Goal: Task Accomplishment & Management: Complete application form

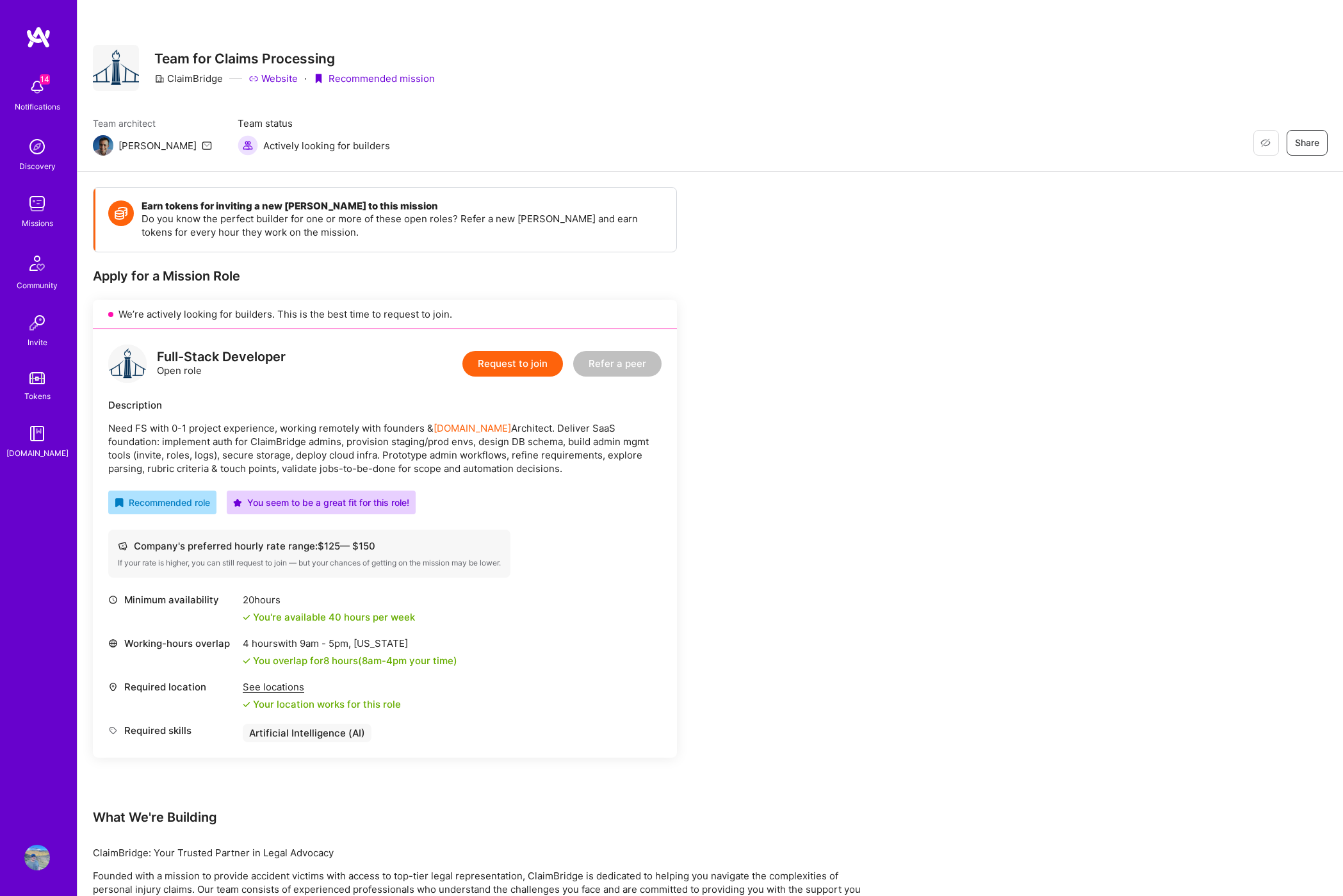
scroll to position [139, 0]
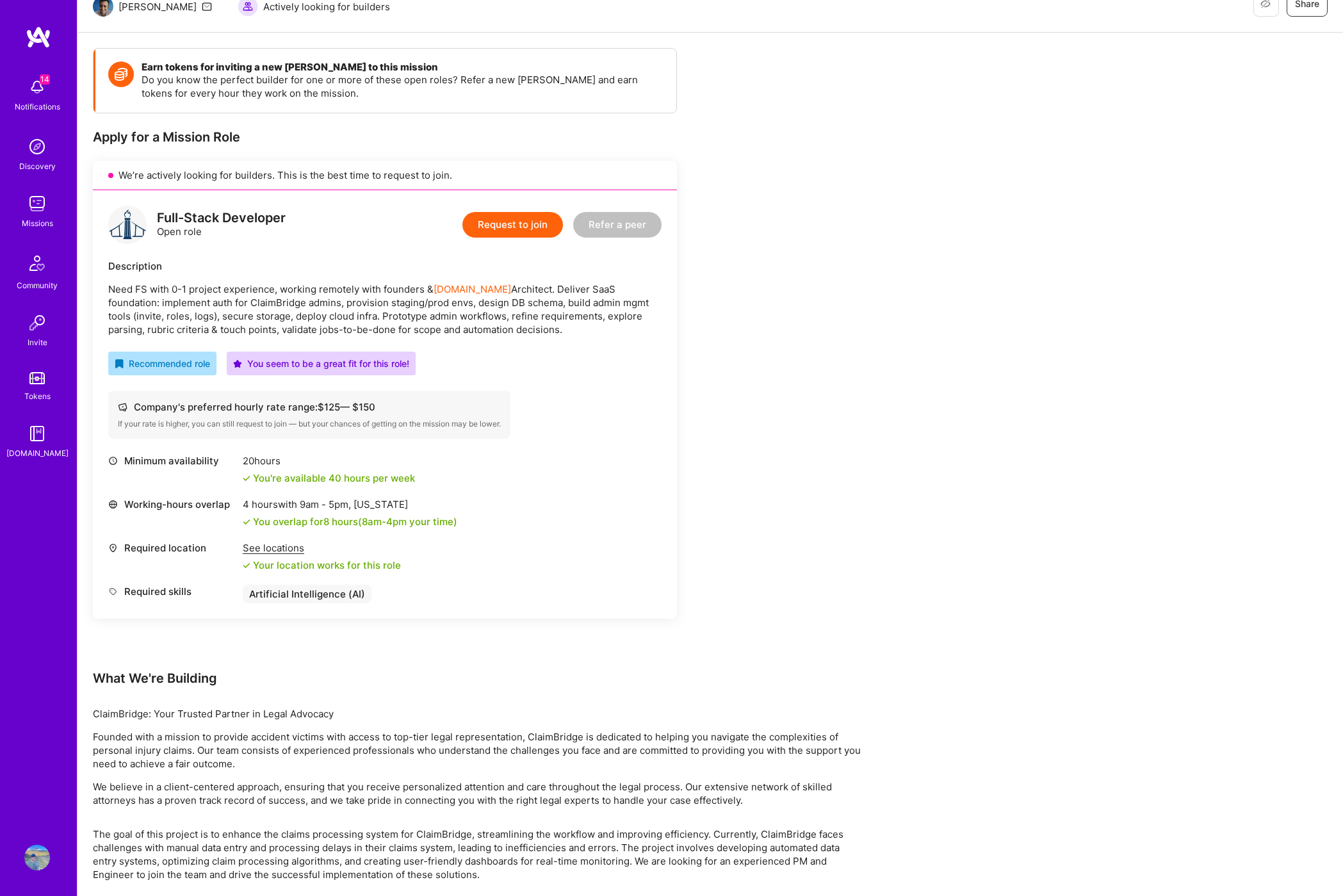
click at [509, 233] on button "Request to join" at bounding box center [513, 225] width 100 height 26
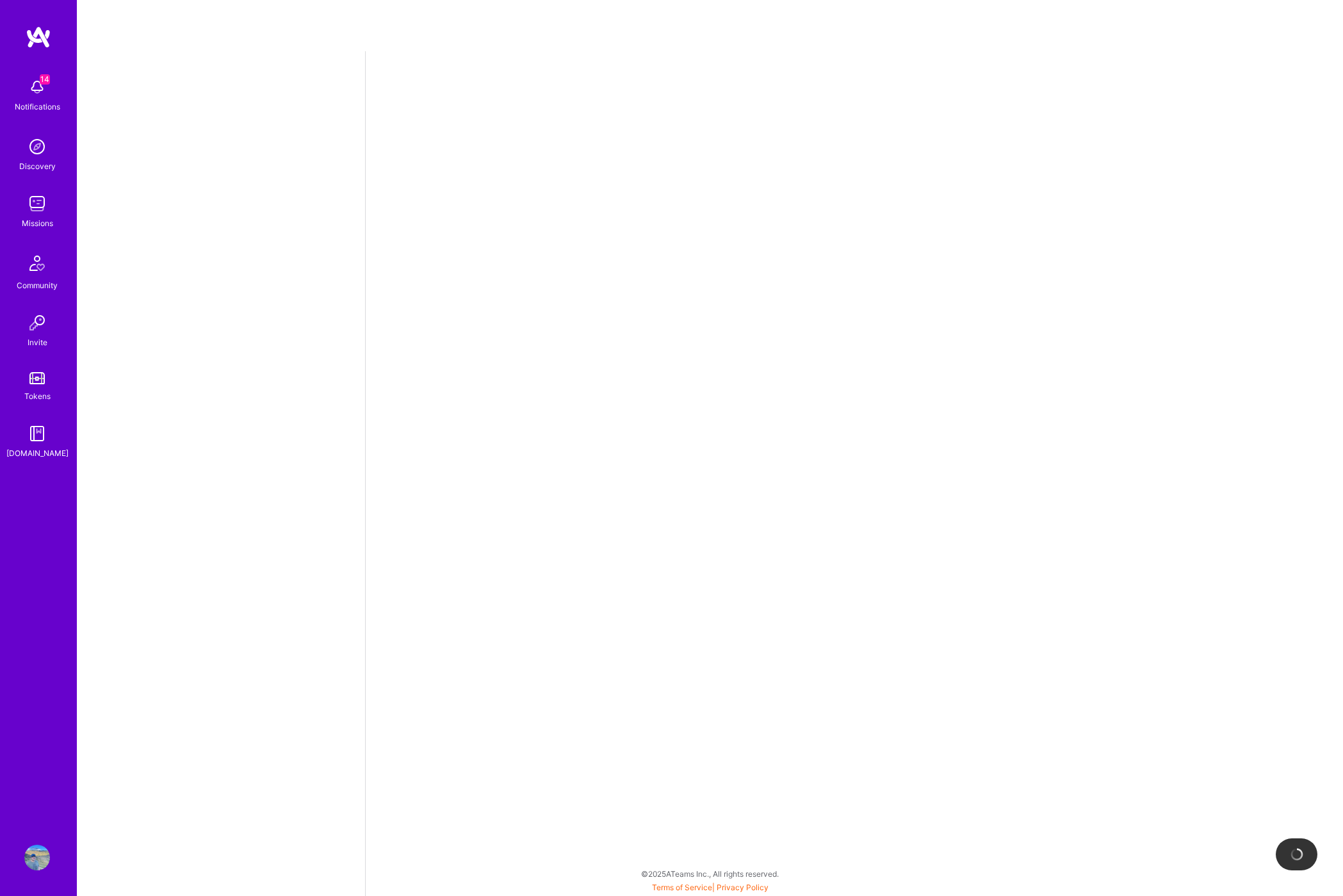
select select "US"
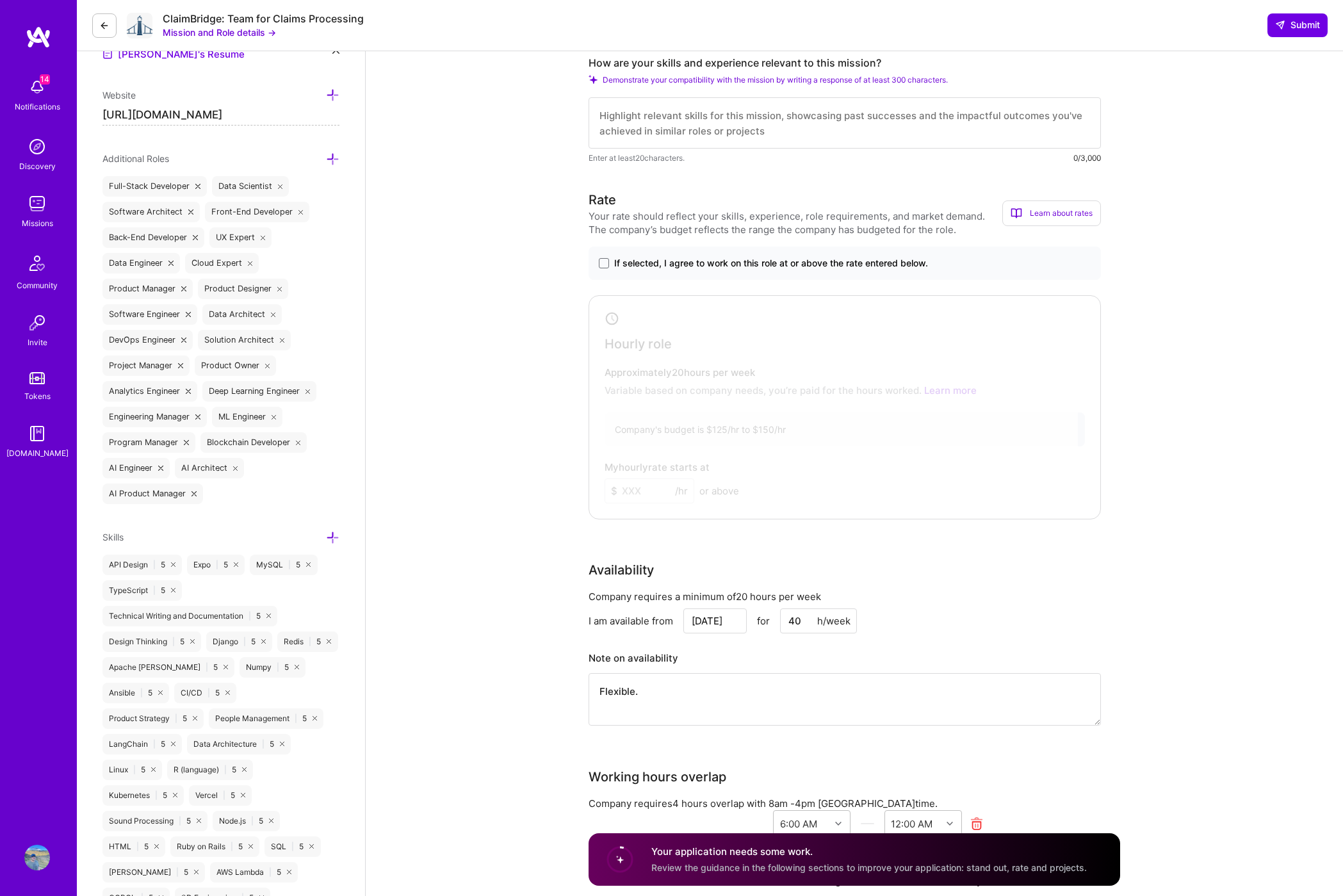
scroll to position [406, 0]
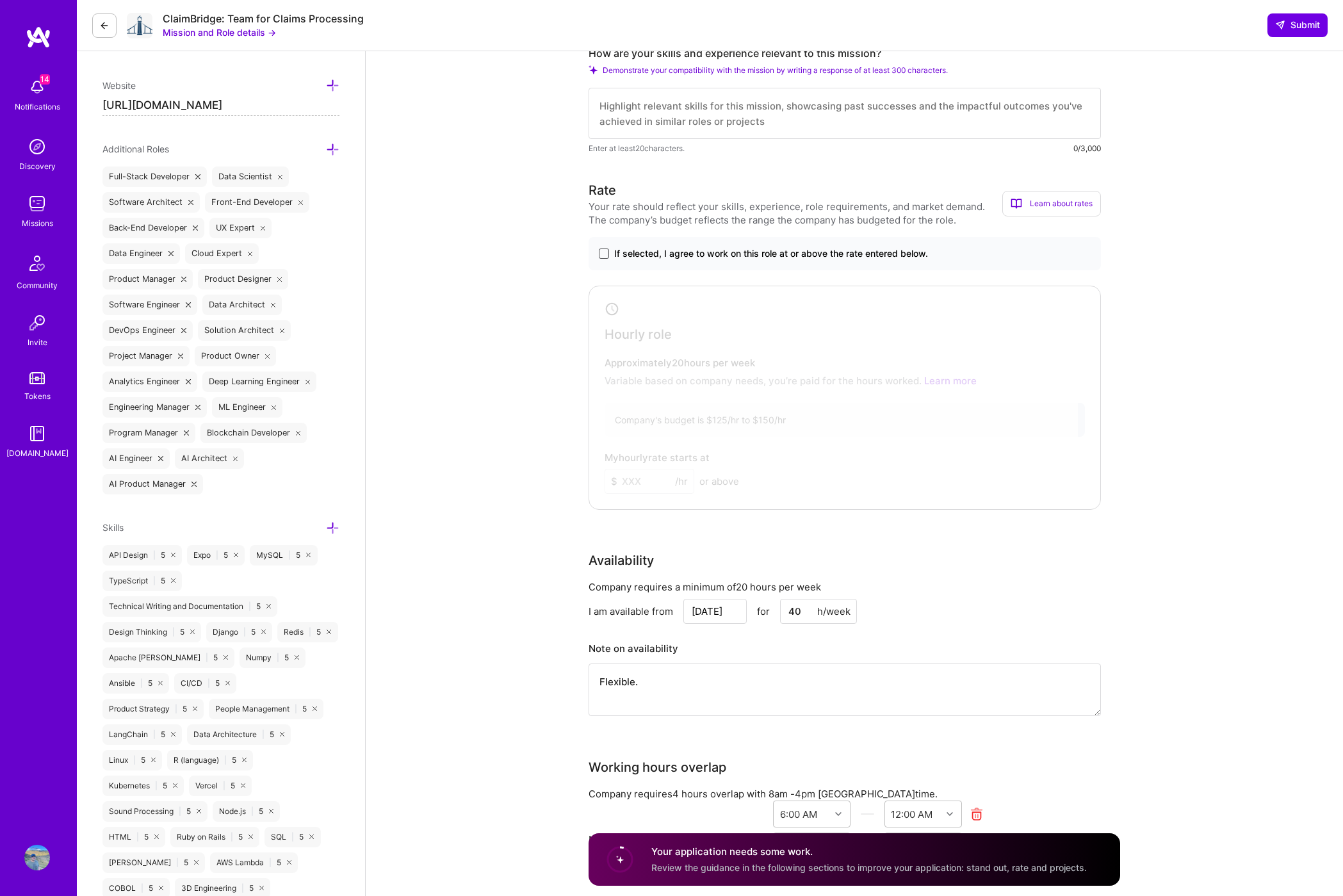
click at [608, 252] on span at bounding box center [604, 254] width 10 height 10
click at [0, 0] on input "If selected, I agree to work on this role at or above the rate entered below." at bounding box center [0, 0] width 0 height 0
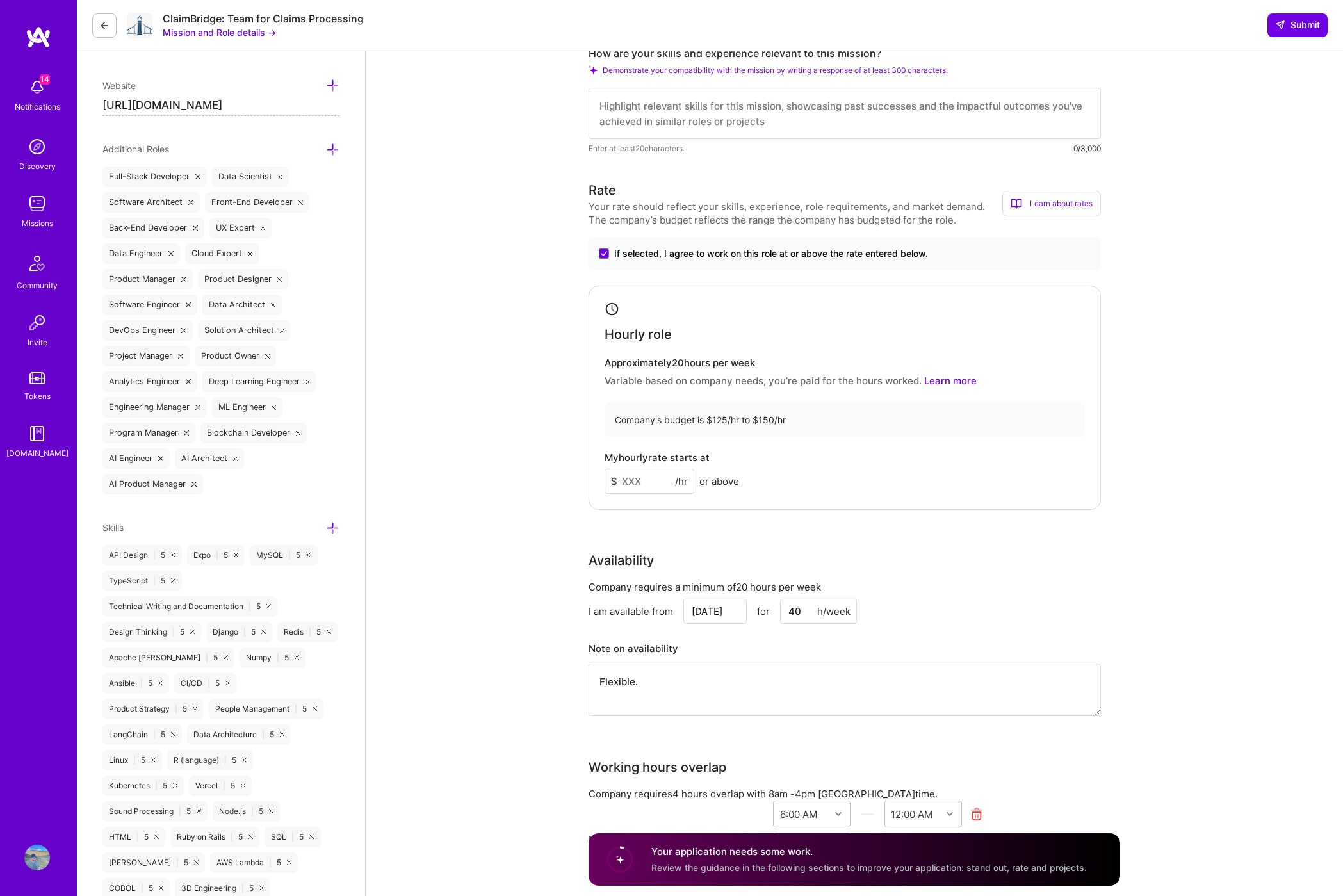
click at [639, 490] on input at bounding box center [649, 481] width 90 height 25
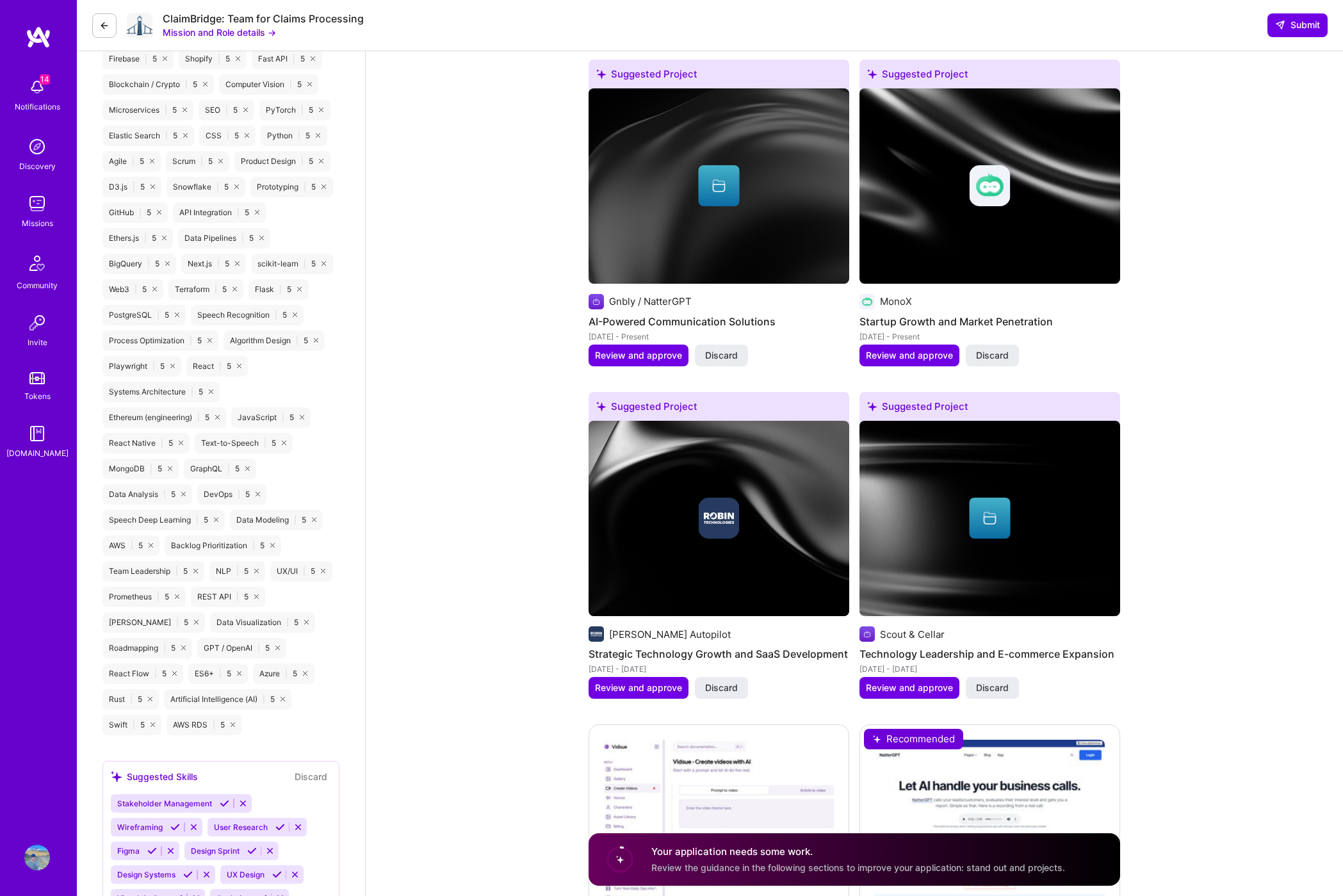
scroll to position [1771, 0]
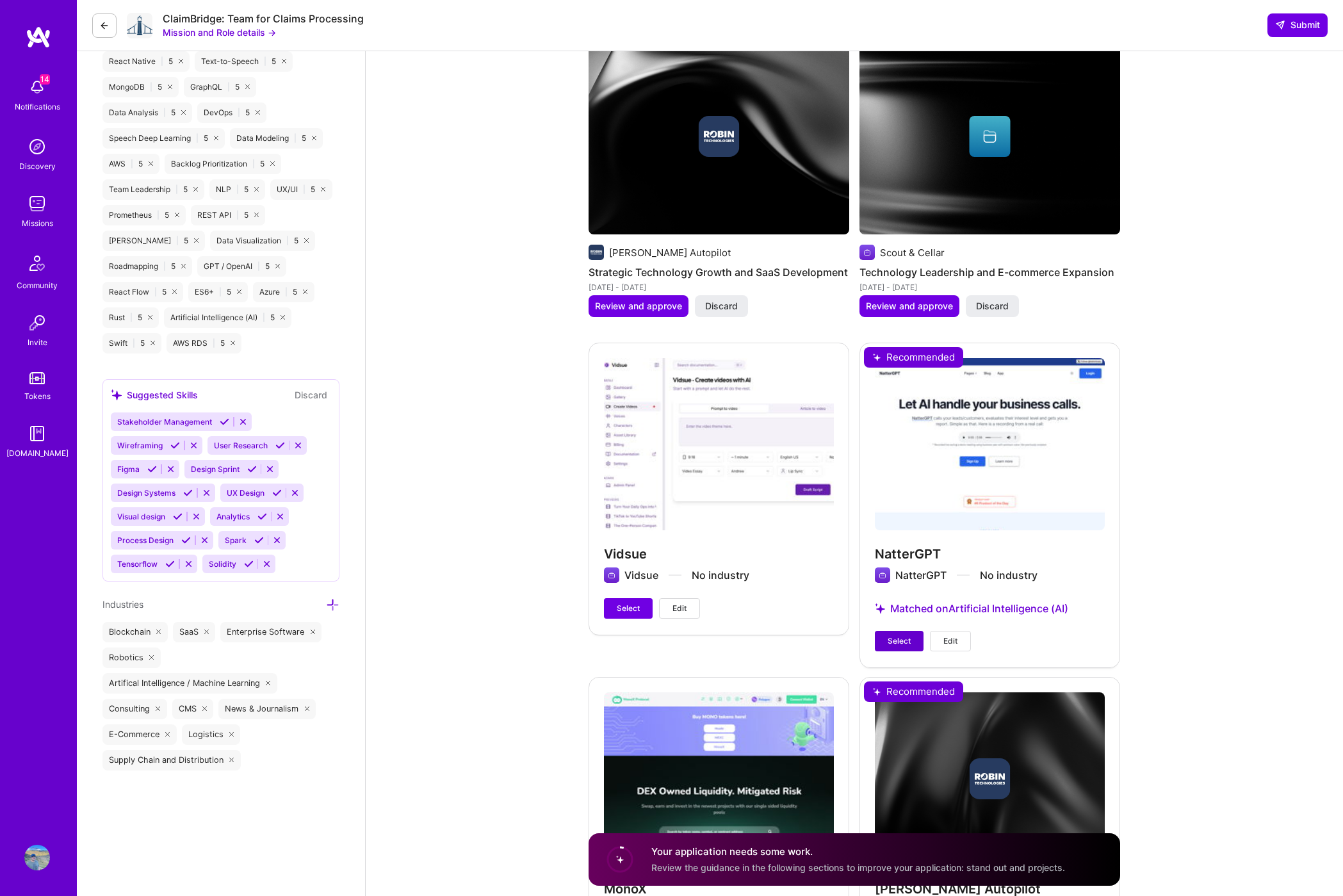
type input "149"
click at [896, 635] on span "Select" at bounding box center [899, 641] width 23 height 11
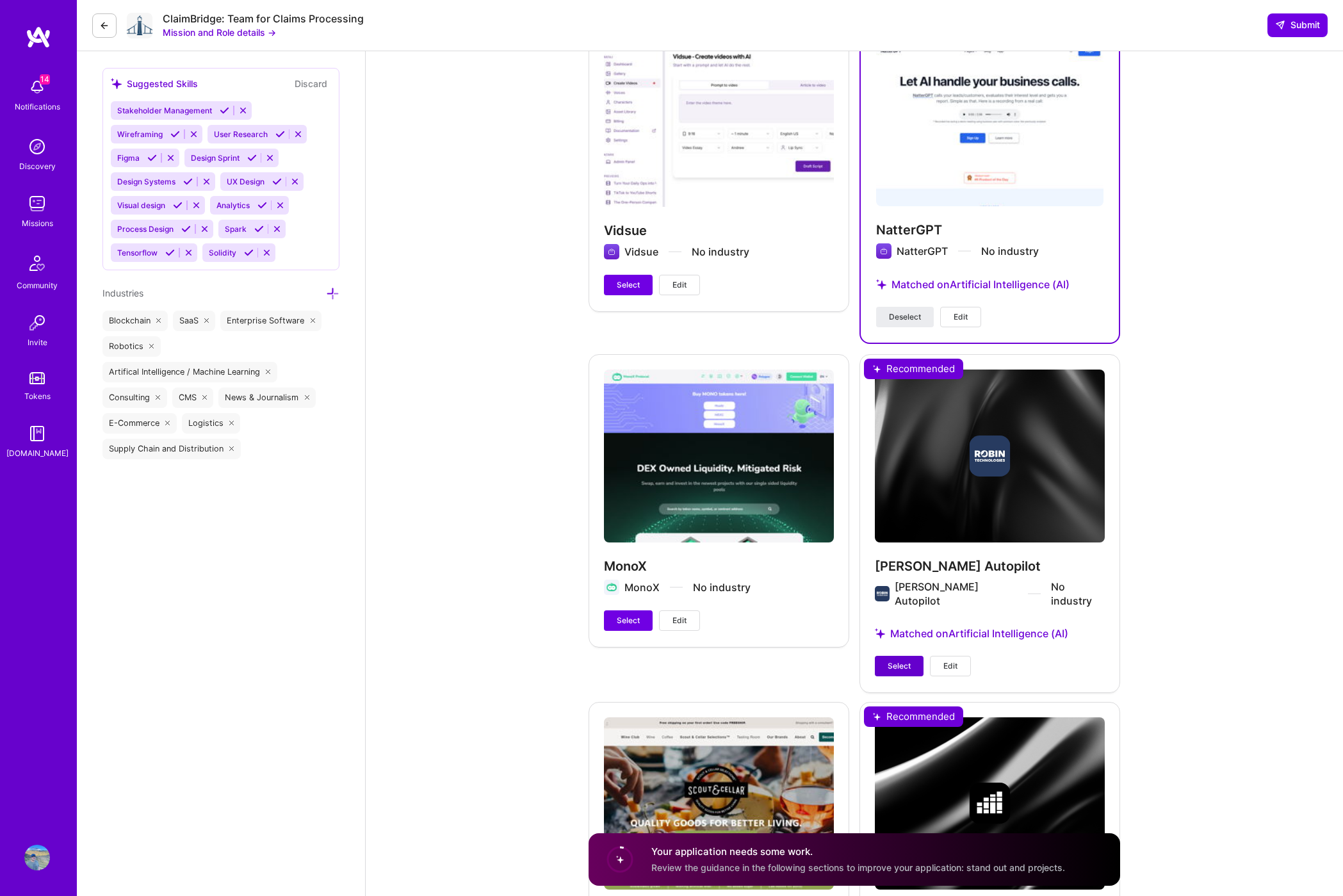
click at [897, 660] on span "Select" at bounding box center [899, 666] width 23 height 11
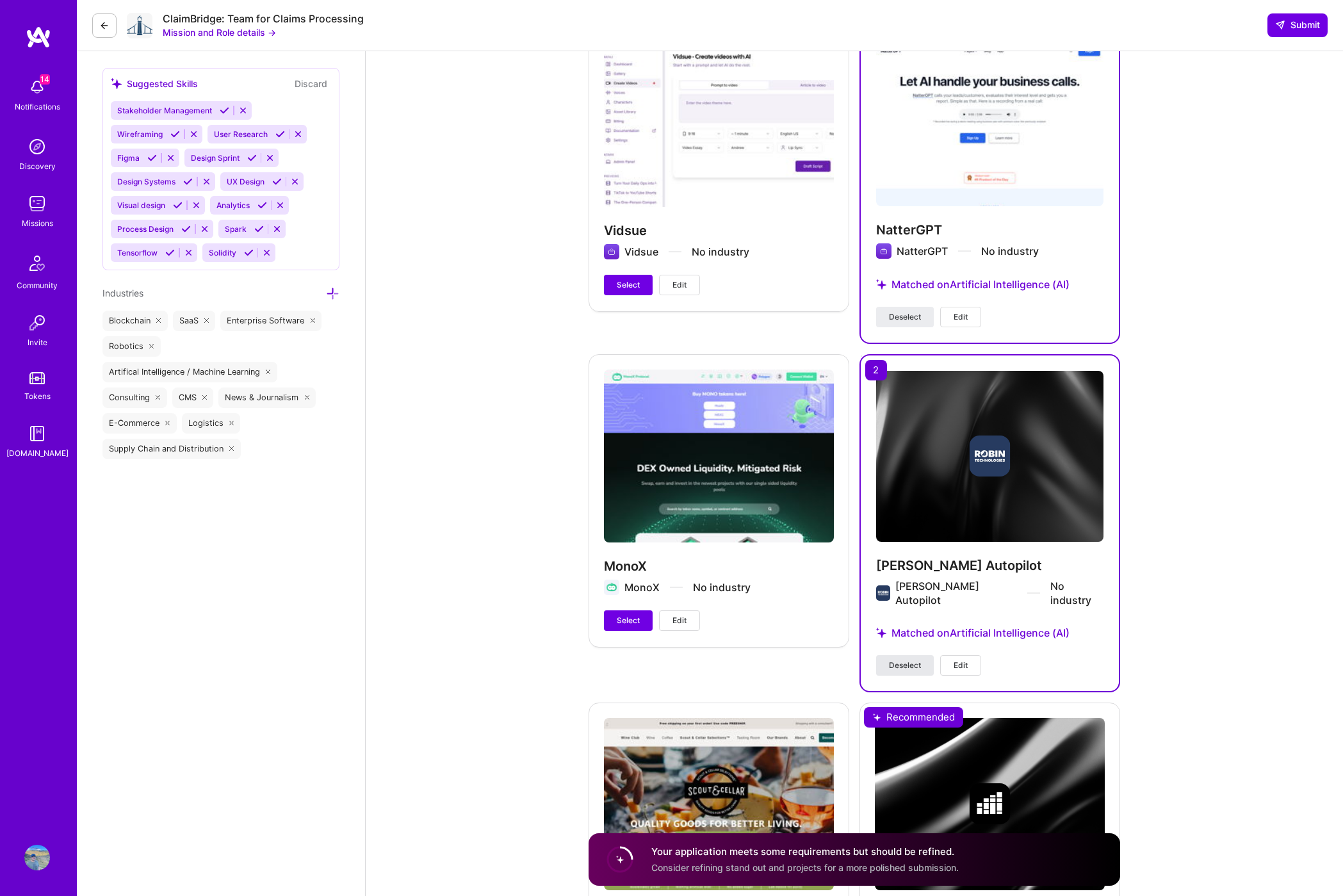
scroll to position [2290, 0]
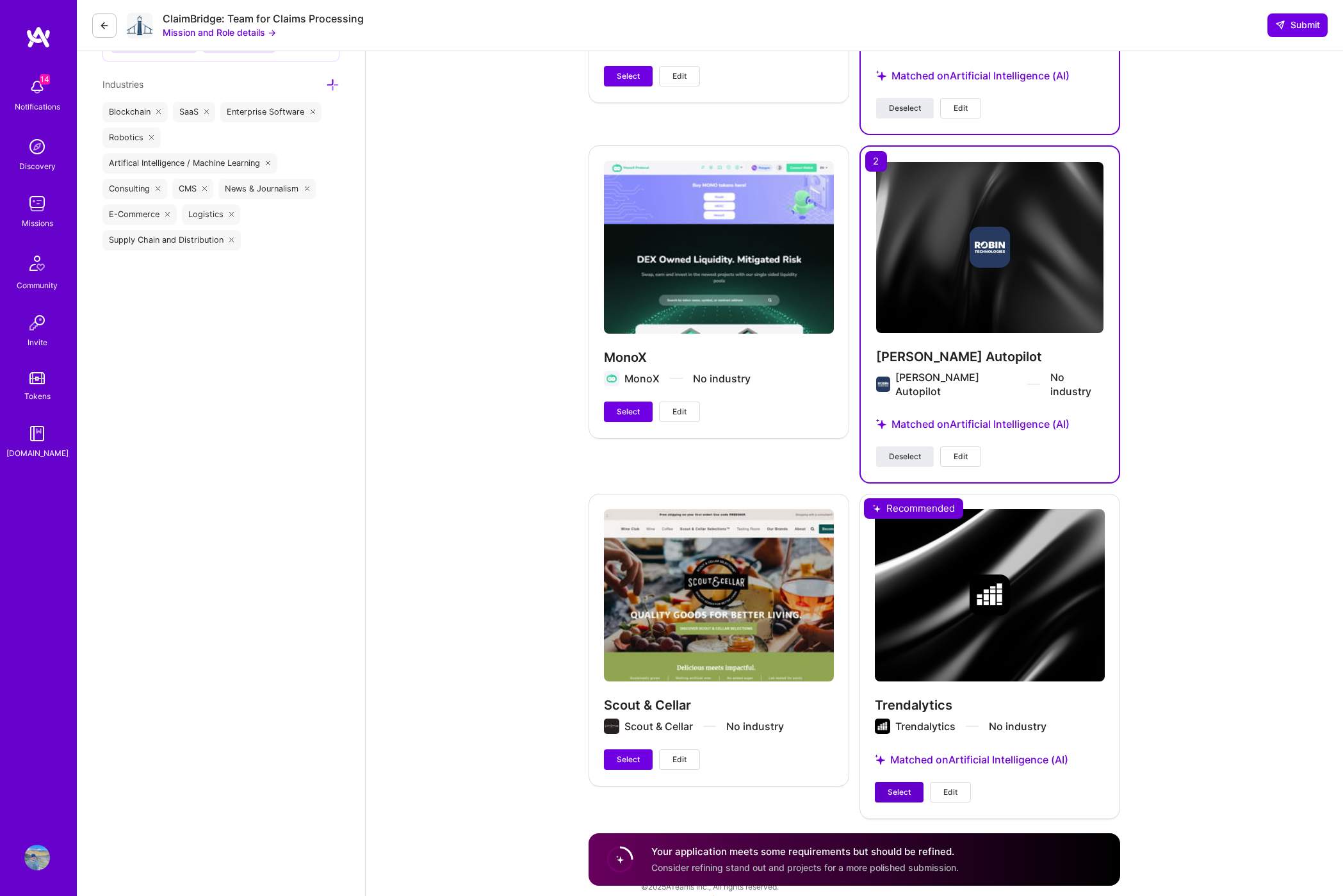
click at [907, 786] on span "Select" at bounding box center [899, 792] width 23 height 11
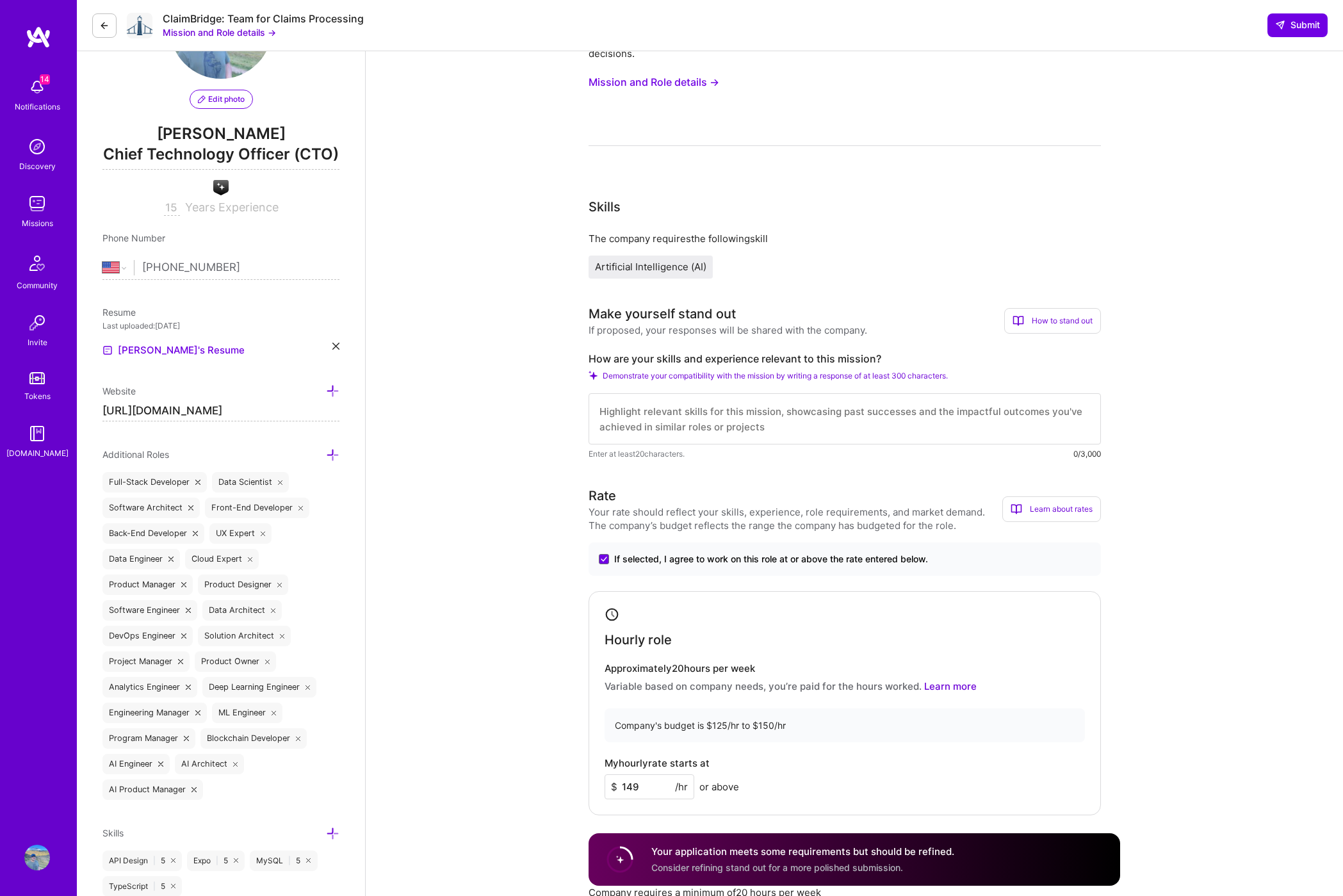
scroll to position [50, 0]
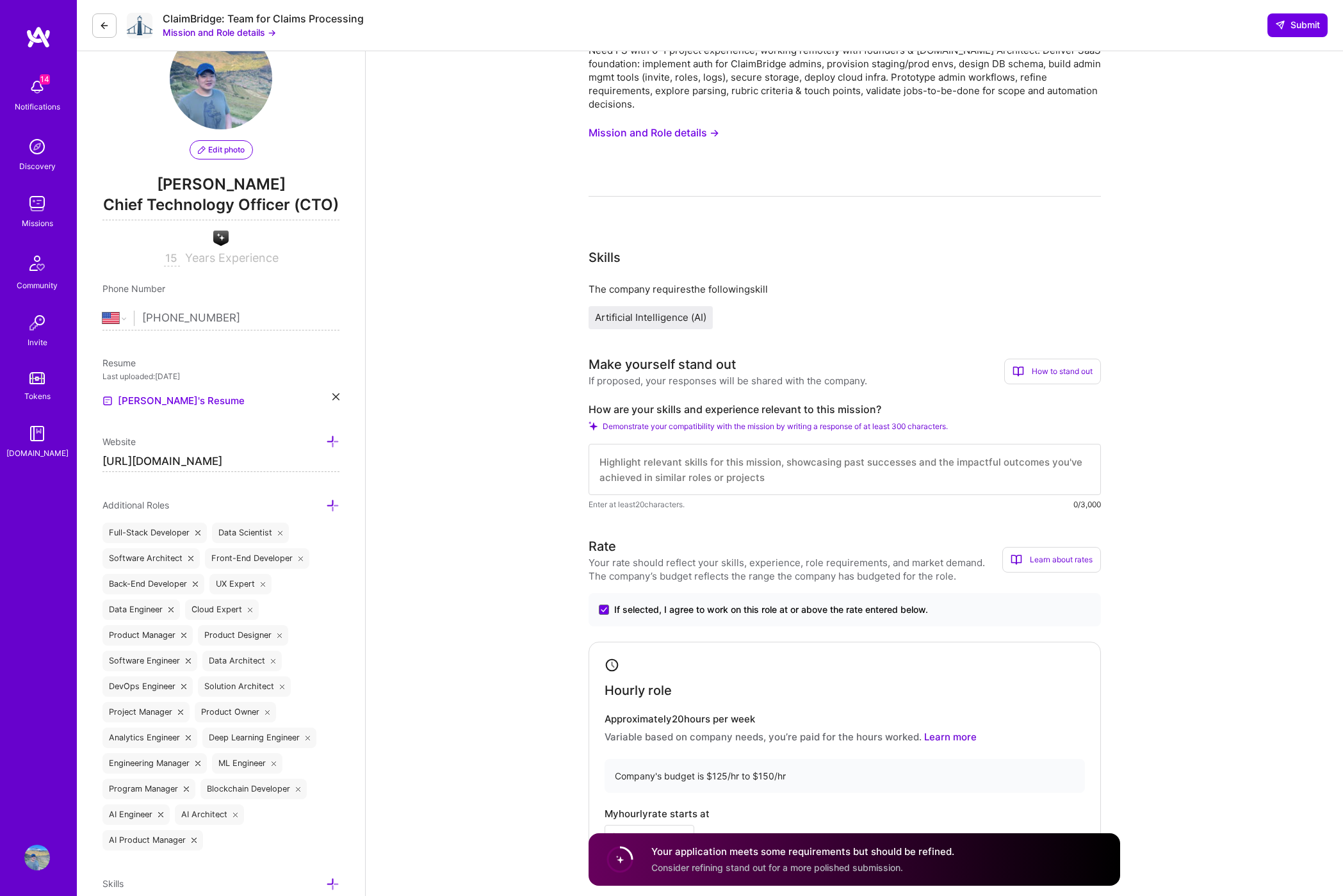
click at [747, 475] on textarea at bounding box center [844, 470] width 512 height 52
click at [930, 466] on textarea "I built 10+ products from scratch and scaled half of them to $10m+ ARR / millio…" at bounding box center [844, 470] width 512 height 52
click at [1061, 461] on textarea "I built 10+ products from scratch and scaled half of them to $10m+ ARR and/or m…" at bounding box center [844, 470] width 512 height 52
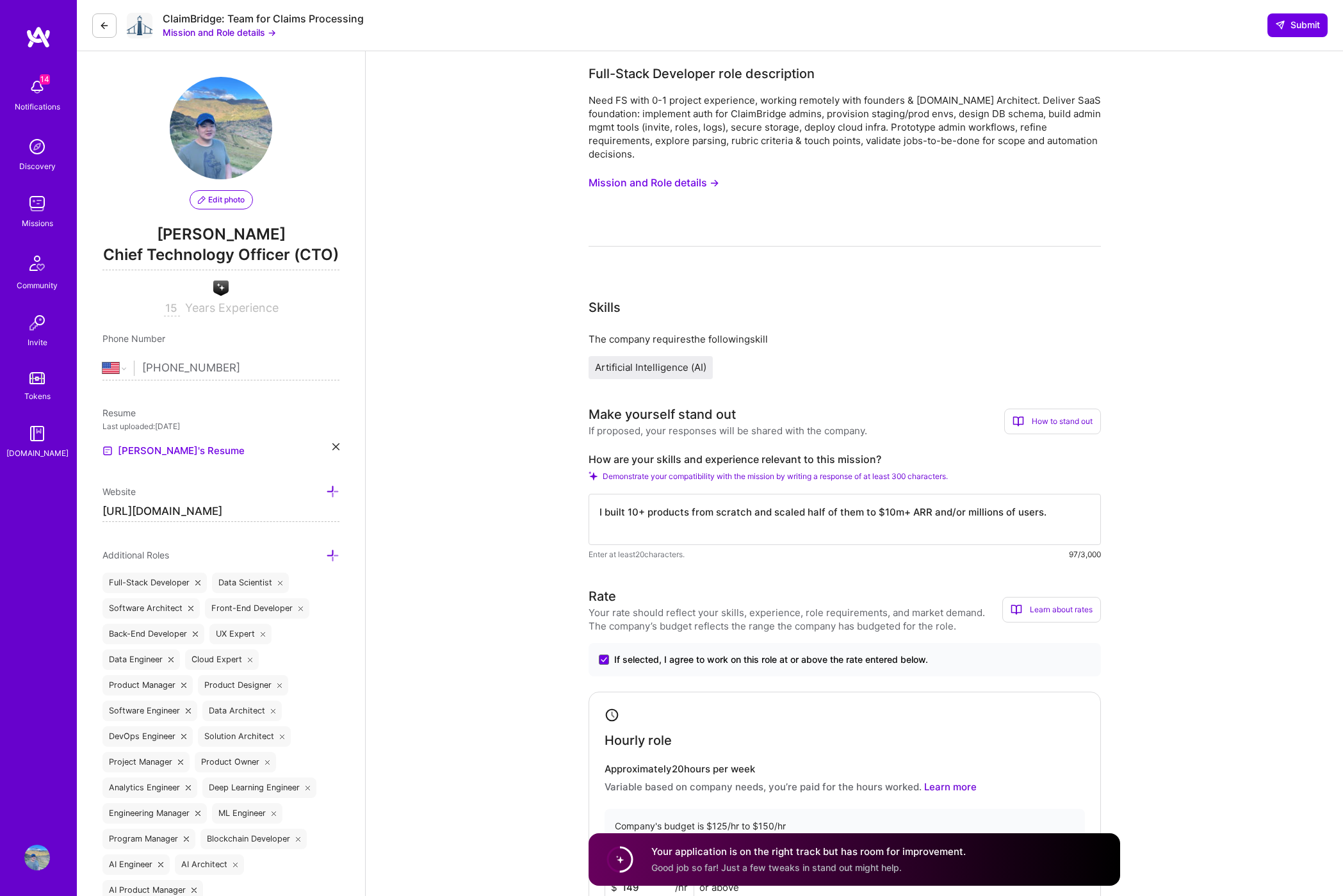
click at [707, 192] on button "Mission and Role details →" at bounding box center [654, 183] width 130 height 24
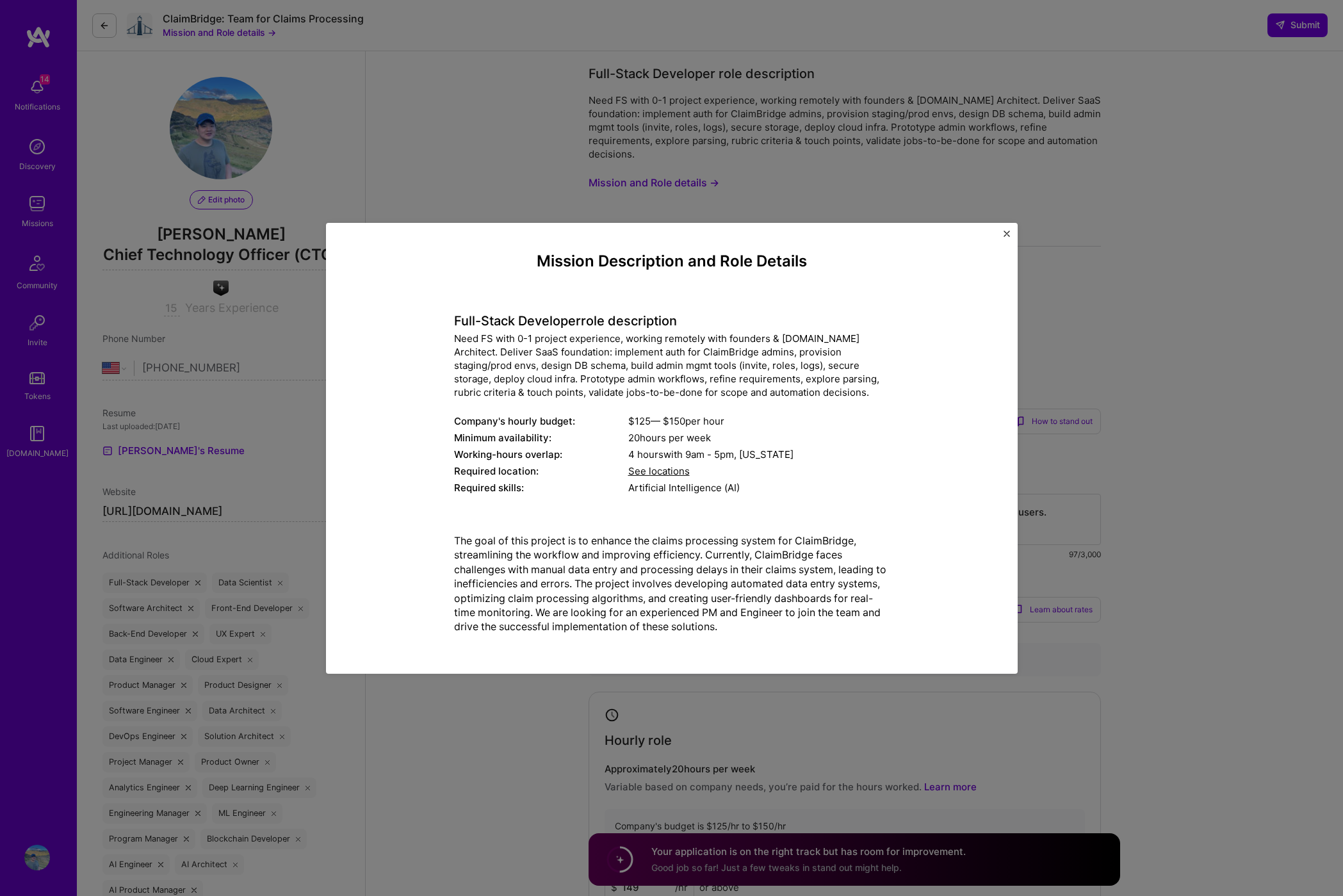
click at [1041, 202] on div "Mission Description and Role Details Full-Stack Developer role description Need…" at bounding box center [671, 448] width 1343 height 896
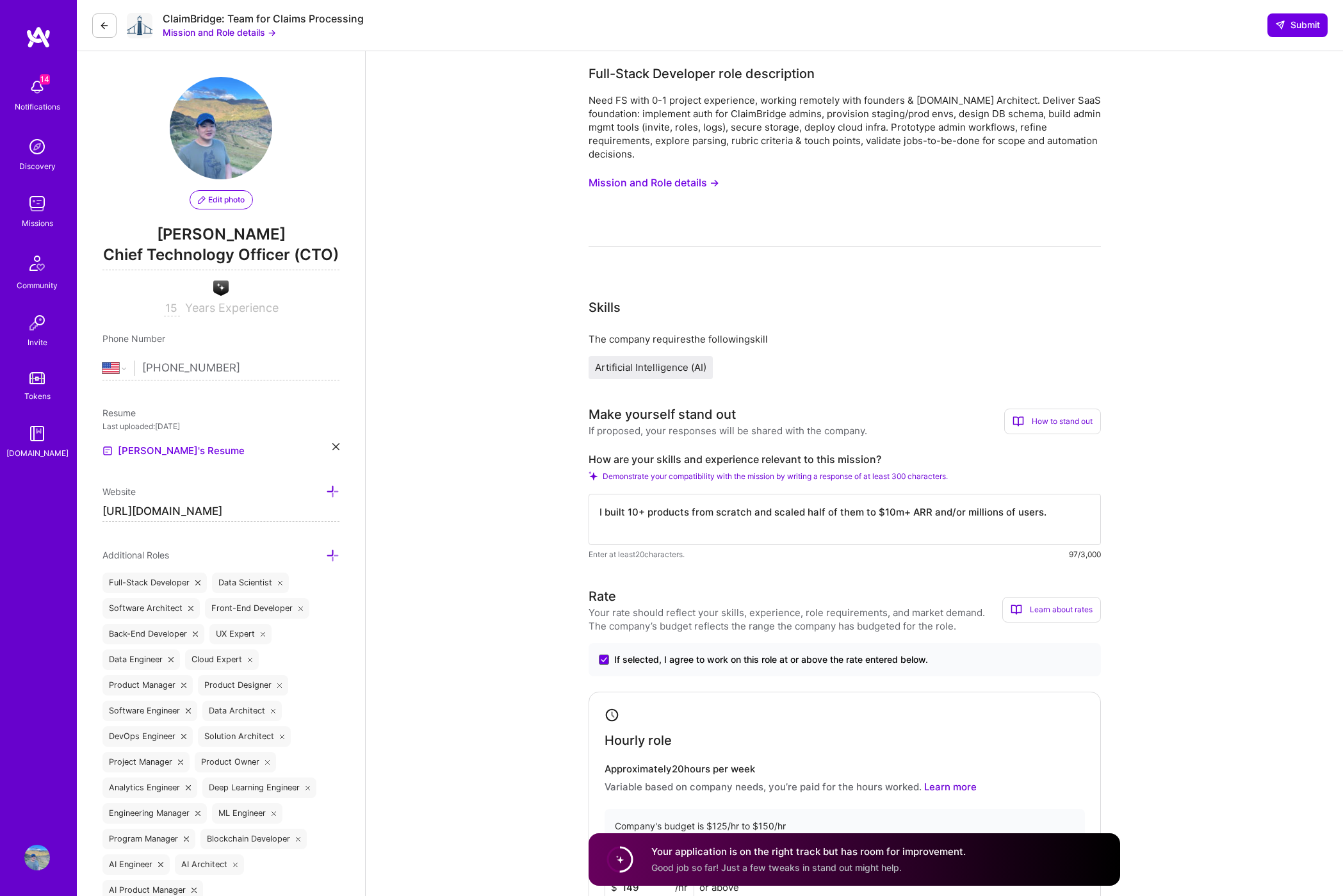
click at [1068, 514] on textarea "I built 10+ products from scratch and scaled half of them to $10m+ ARR and/or m…" at bounding box center [844, 519] width 512 height 52
click at [687, 178] on button "Mission and Role details →" at bounding box center [654, 183] width 130 height 24
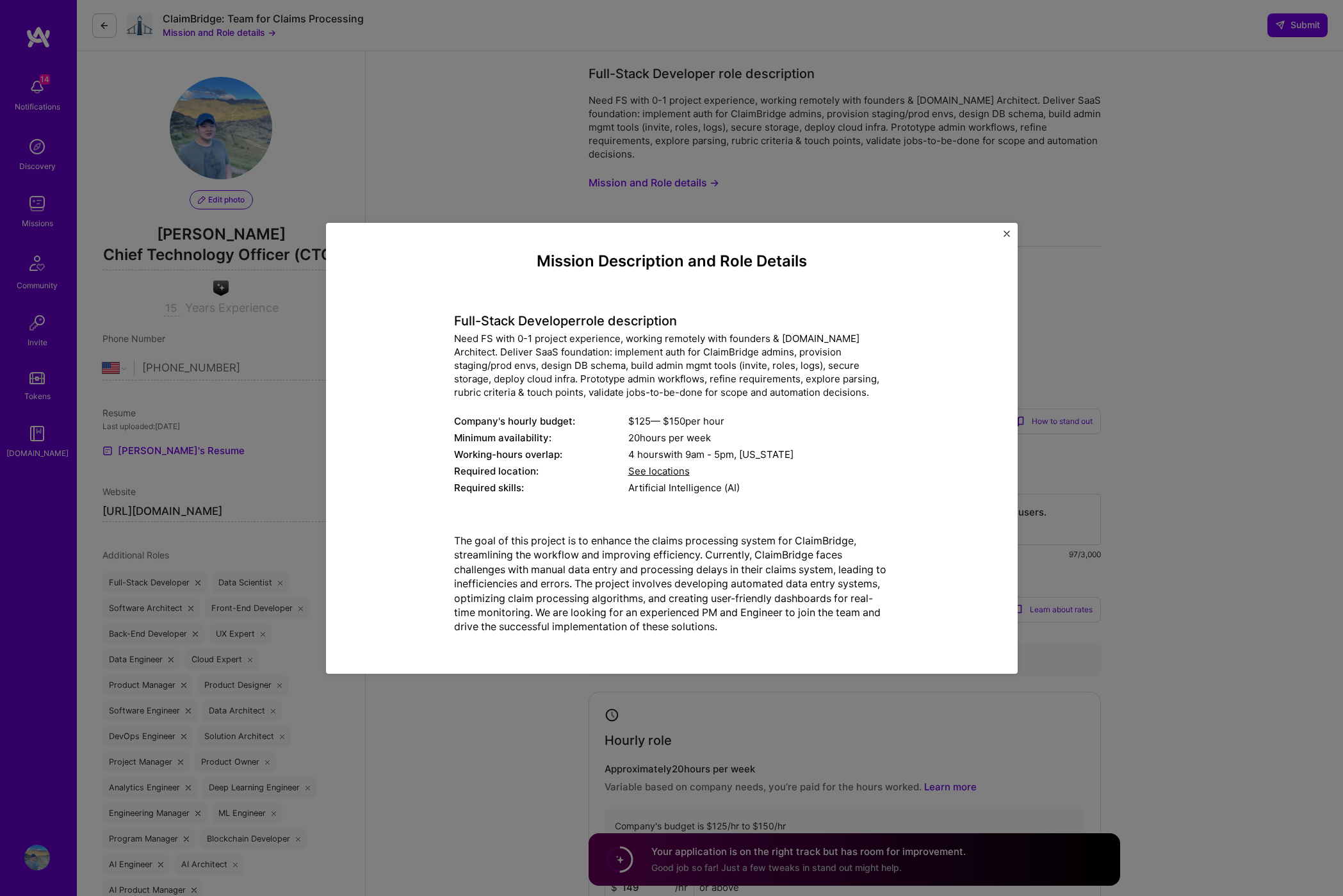
click at [1008, 236] on img "Close" at bounding box center [1006, 233] width 6 height 6
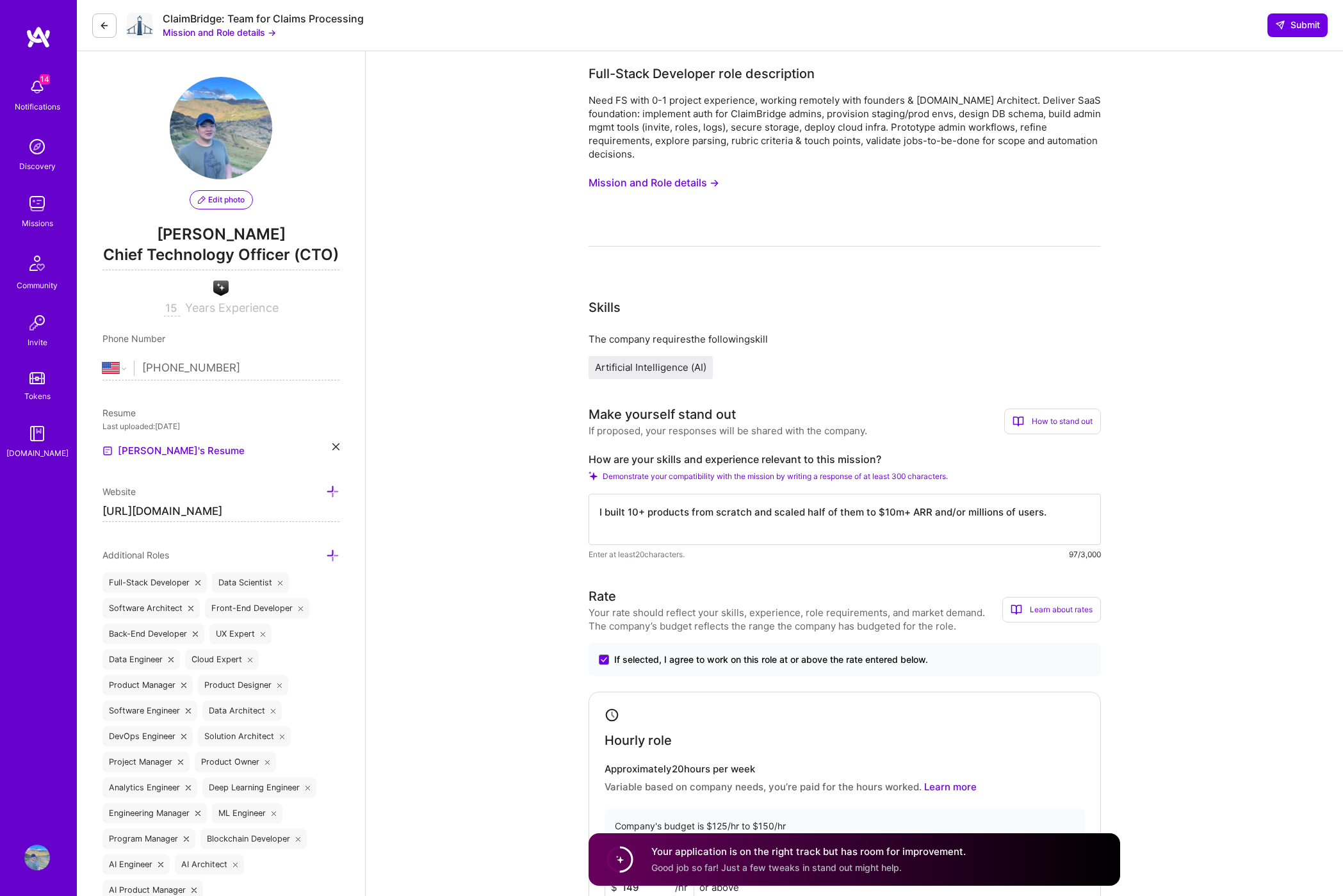
click at [1047, 503] on textarea "I built 10+ products from scratch and scaled half of them to $10m+ ARR and/or m…" at bounding box center [844, 519] width 512 height 52
click at [1062, 517] on textarea "I built 10+ products from scratch and scaled half of them to $10m+ ARR and/or m…" at bounding box center [844, 519] width 512 height 52
type textarea "I built 10+ products from scratch and scaled half of them to $10m+ ARR and/or m…"
click at [1302, 26] on span "Submit" at bounding box center [1297, 25] width 45 height 13
